Goal: Book appointment/travel/reservation

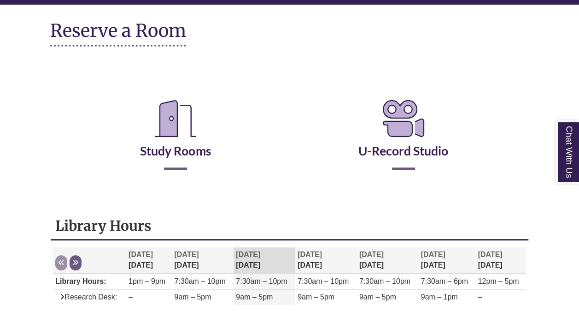
scroll to position [111, 0]
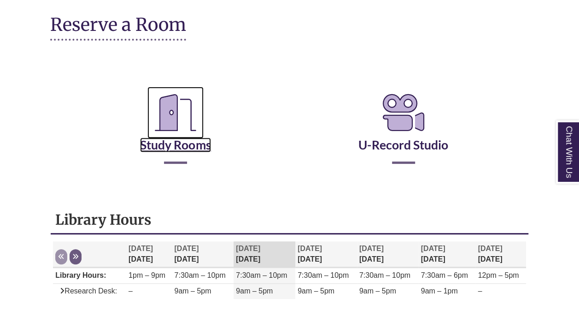
click at [176, 149] on link "Study Rooms" at bounding box center [175, 133] width 71 height 38
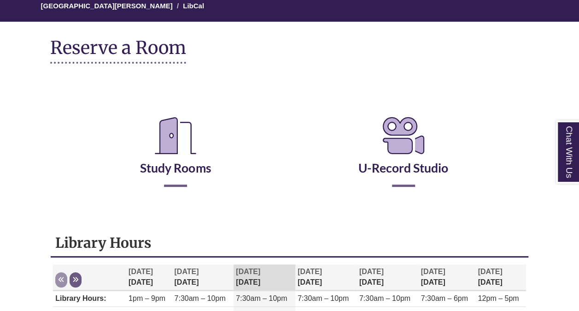
scroll to position [87, 0]
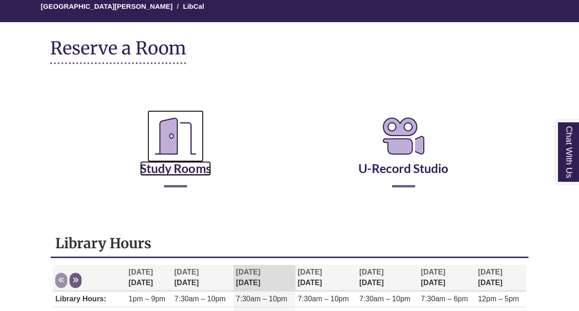
click at [169, 160] on icon "Reserve a Room" at bounding box center [176, 136] width 56 height 52
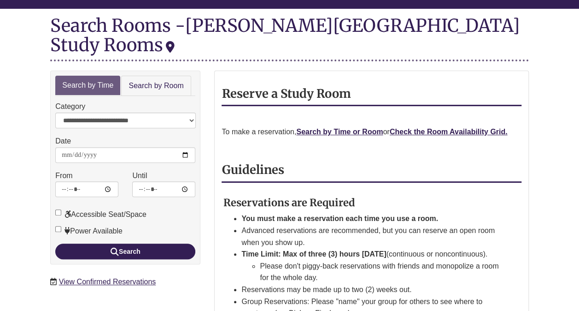
scroll to position [108, 0]
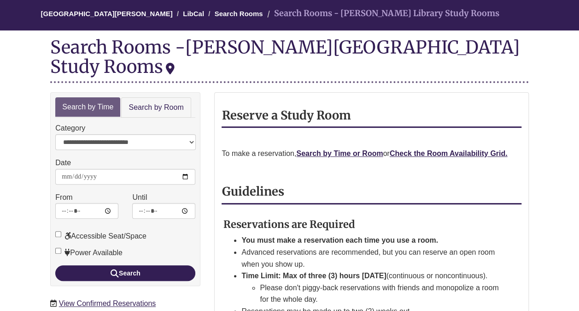
scroll to position [97, 0]
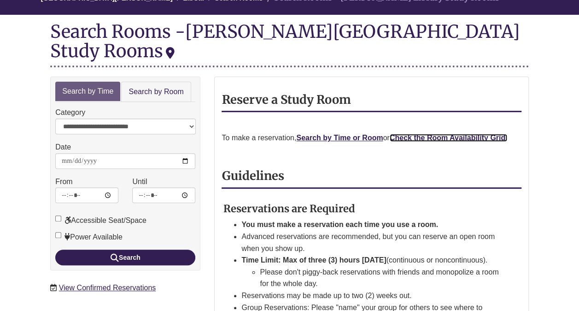
click at [430, 134] on strong "Check the Room Availability Grid." at bounding box center [449, 138] width 118 height 8
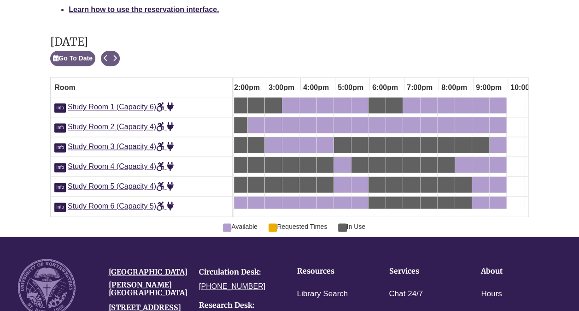
scroll to position [0, 488]
click at [395, 120] on div "6:30pm Tuesday, October 7, 2025 - Study Room 2 - Available" at bounding box center [394, 125] width 15 height 10
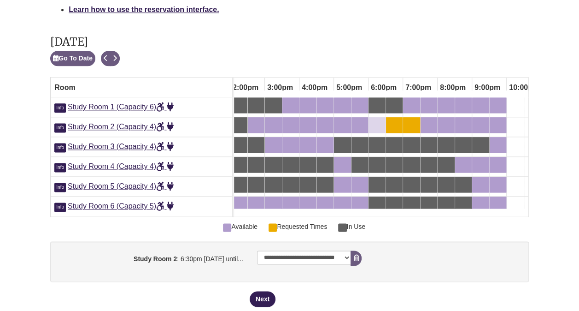
click at [378, 120] on div "6:00pm Tuesday, October 7, 2025 - Study Room 2 - Available" at bounding box center [377, 125] width 15 height 10
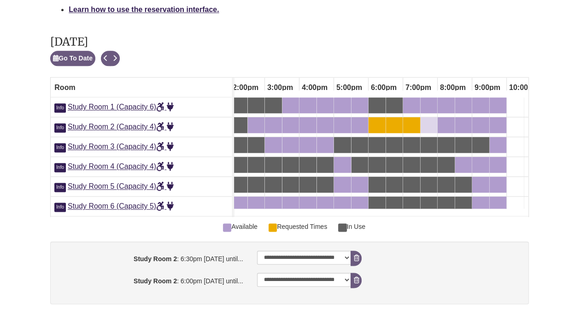
click at [434, 120] on div "7:30pm Tuesday, October 7, 2025 - Study Room 2 - Available" at bounding box center [429, 125] width 15 height 10
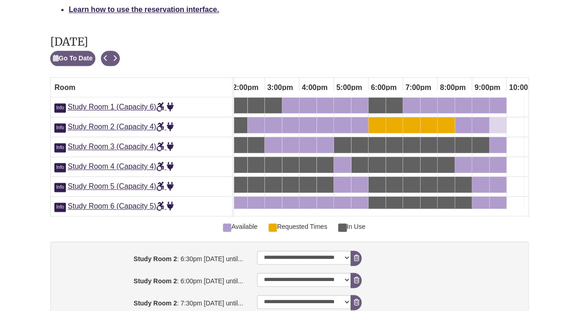
click at [498, 120] on div "9:30pm Tuesday, October 7, 2025 - Study Room 2 - Available" at bounding box center [498, 125] width 15 height 10
click at [486, 120] on div "9:00pm Tuesday, October 7, 2025 - Study Room 2 - Available" at bounding box center [480, 125] width 15 height 10
click at [464, 120] on div "8:30pm Tuesday, October 7, 2025 - Study Room 2 - Available" at bounding box center [463, 125] width 15 height 10
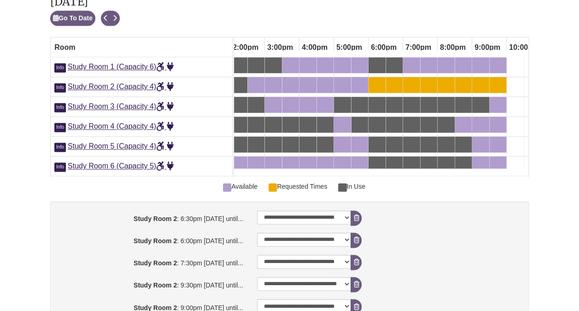
scroll to position [563, 0]
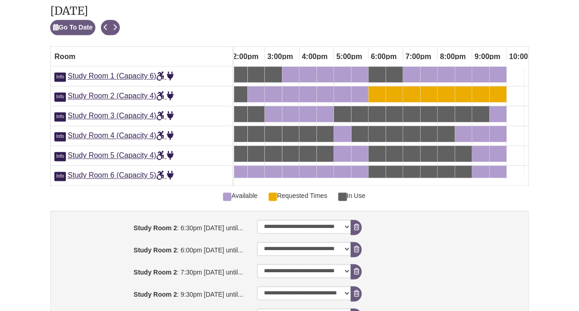
click at [499, 86] on link "9:30pm Tuesday, October 7, 2025 - Study Room 2 - Available" at bounding box center [498, 94] width 17 height 16
click at [496, 89] on div "9:30pm Tuesday, October 7, 2025 - Study Room 2 - Requested Times" at bounding box center [498, 94] width 15 height 10
click at [483, 89] on div "9:00pm Tuesday, October 7, 2025 - Study Room 2 - Available" at bounding box center [480, 94] width 15 height 10
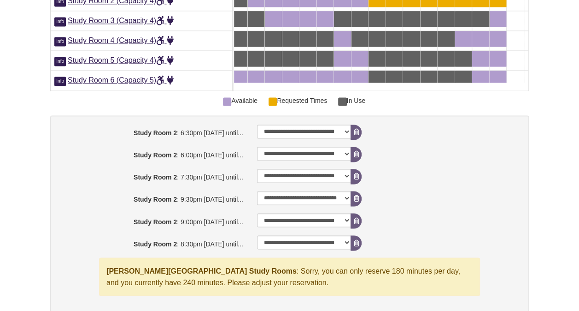
scroll to position [662, 0]
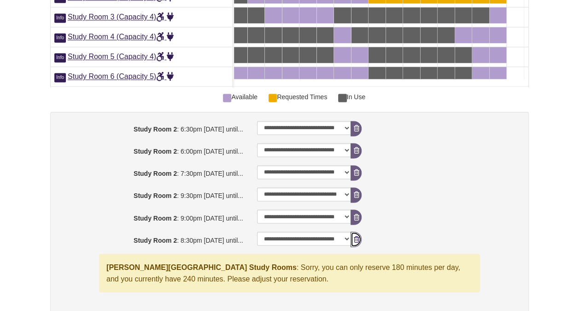
click at [355, 236] on icon "booking form" at bounding box center [357, 239] width 6 height 6
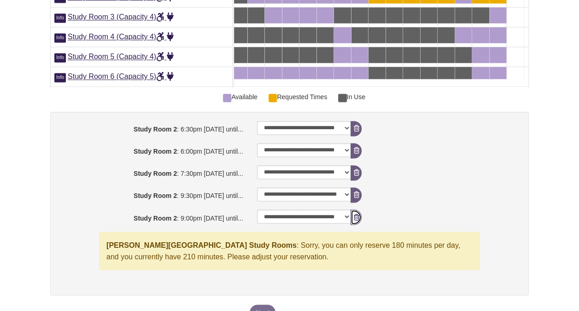
click at [359, 209] on button "Remove Pending Reservation" at bounding box center [356, 216] width 11 height 15
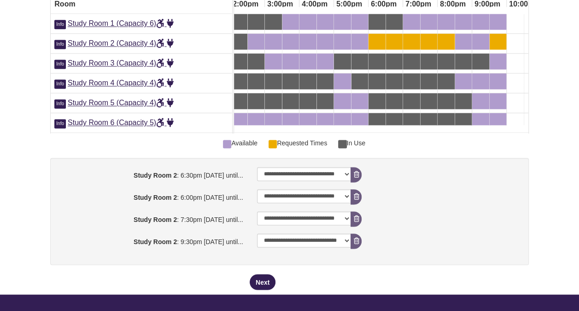
scroll to position [619, 0]
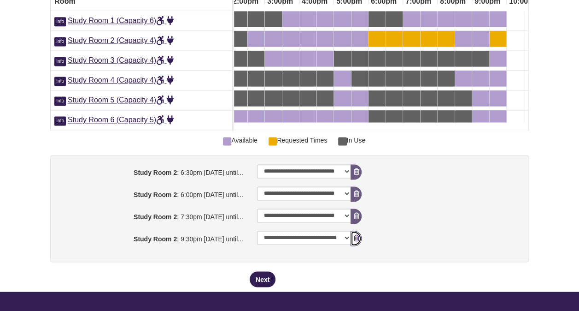
click at [356, 235] on icon "booking form" at bounding box center [357, 238] width 6 height 6
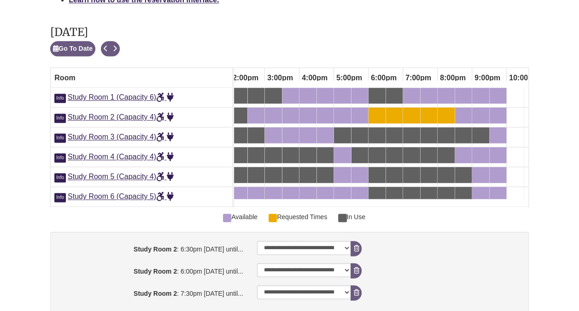
scroll to position [540, 0]
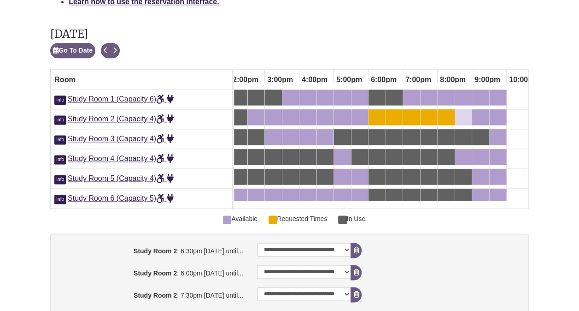
click at [464, 112] on div "8:30pm Tuesday, October 7, 2025 - Study Room 2 - Available" at bounding box center [463, 117] width 15 height 10
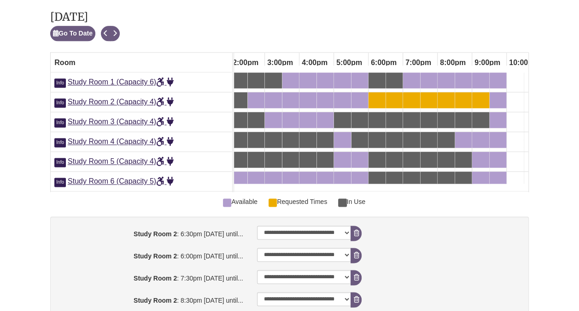
scroll to position [558, 0]
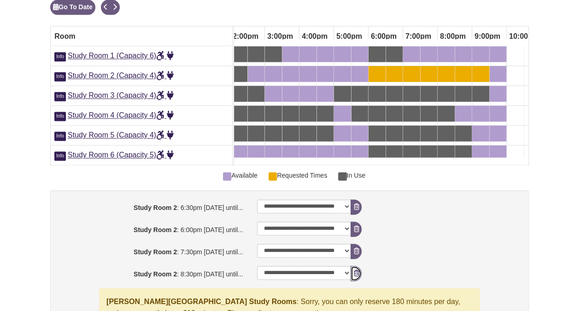
click at [358, 270] on icon "booking form" at bounding box center [357, 273] width 6 height 6
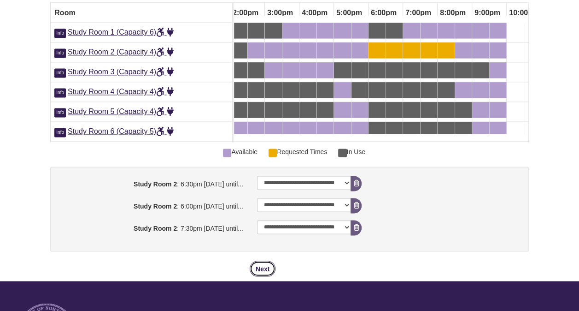
click at [266, 260] on button "Next" at bounding box center [263, 268] width 26 height 16
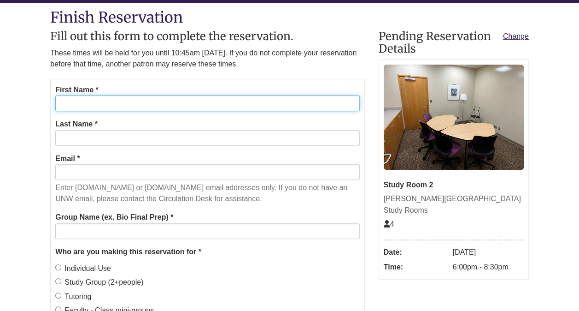
click at [244, 102] on input "First Name *" at bounding box center [207, 103] width 304 height 16
type input "****"
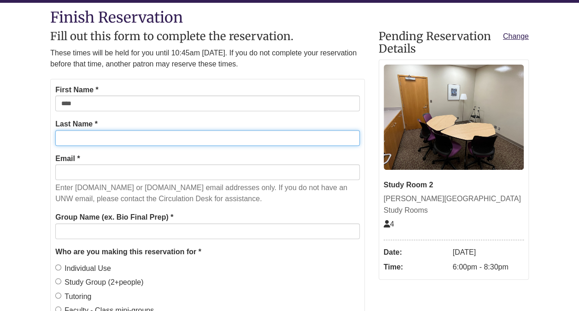
click at [242, 136] on input "Last Name *" at bounding box center [207, 138] width 304 height 16
type input "*******"
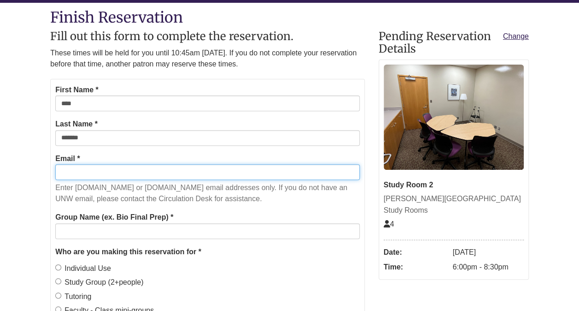
click at [238, 171] on input "Email *" at bounding box center [207, 172] width 304 height 16
type input "**********"
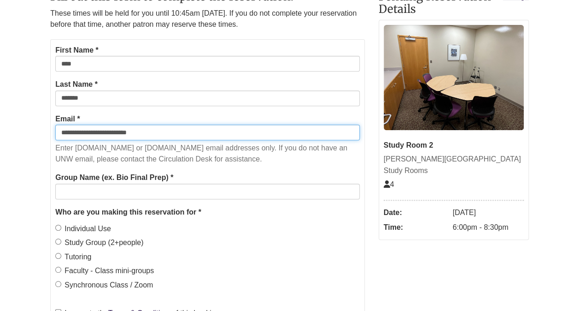
scroll to position [149, 0]
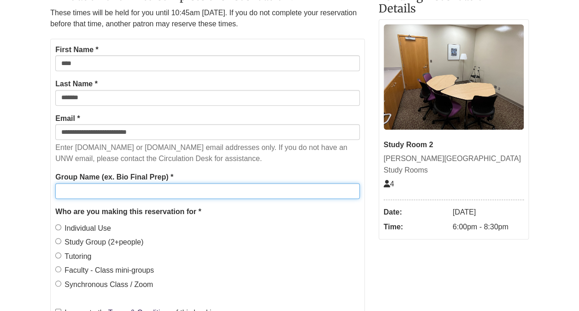
click at [151, 193] on input "Group Name (ex. Bio Final Prep) *" at bounding box center [207, 191] width 304 height 16
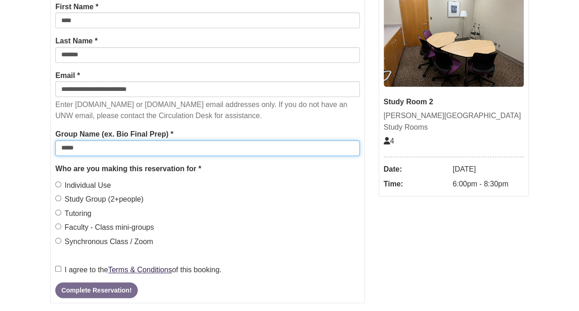
scroll to position [205, 0]
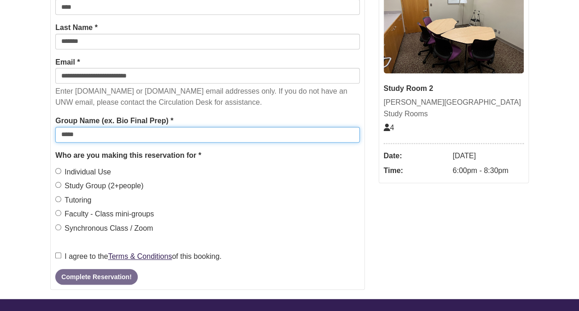
type input "*****"
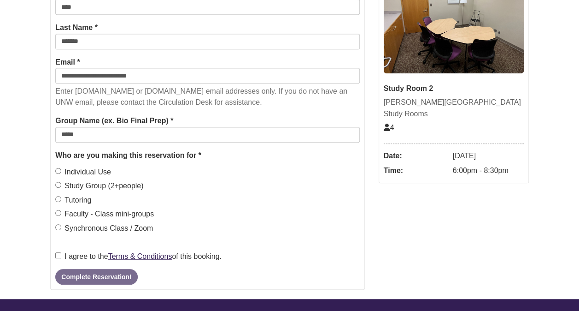
click at [102, 188] on label "Study Group (2+people)" at bounding box center [99, 186] width 88 height 12
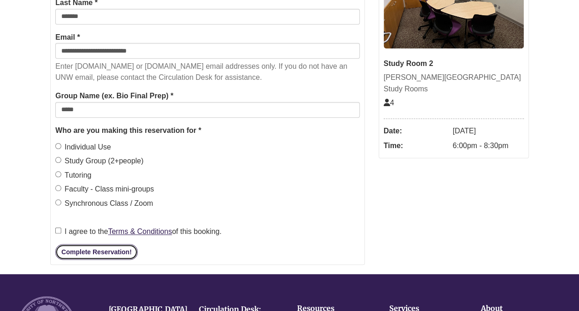
click at [82, 248] on button "Complete Reservation!" at bounding box center [96, 252] width 82 height 16
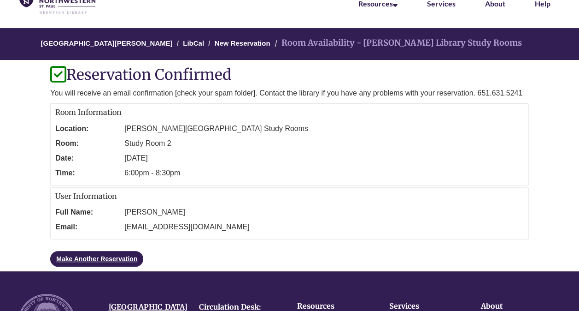
scroll to position [51, 0]
